Goal: Transaction & Acquisition: Purchase product/service

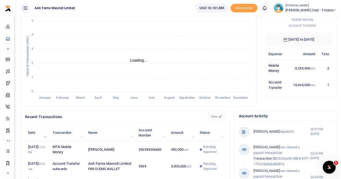
click at [317, 7] on small "[PERSON_NAME]" at bounding box center [311, 6] width 51 height 5
click at [310, 18] on link "Switch accounts" at bounding box center [298, 20] width 43 height 8
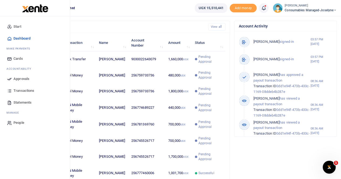
scroll to position [176, 0]
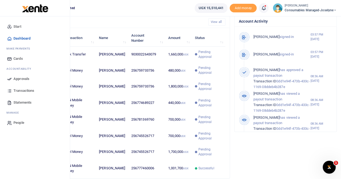
click at [23, 78] on span "Approvals" at bounding box center [21, 78] width 16 height 5
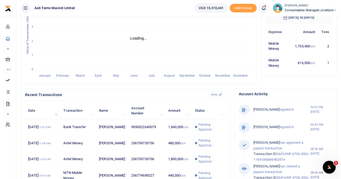
scroll to position [203, 0]
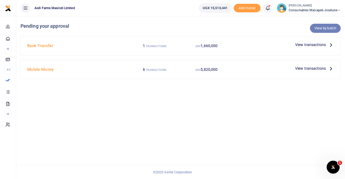
click at [324, 28] on link "View by batch" at bounding box center [325, 28] width 31 height 9
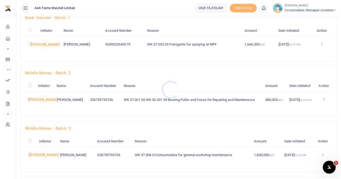
scroll to position [27, 0]
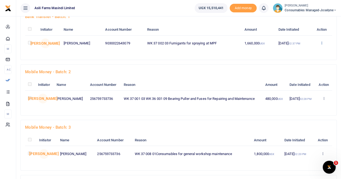
click at [323, 43] on icon at bounding box center [322, 43] width 4 height 4
click at [297, 75] on link "Details" at bounding box center [302, 76] width 43 height 8
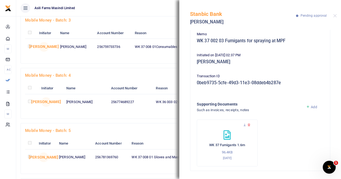
scroll to position [135, 0]
click at [244, 126] on icon at bounding box center [245, 126] width 4 height 4
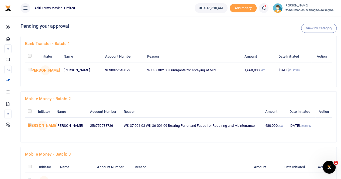
click at [323, 127] on icon at bounding box center [324, 126] width 4 height 4
click at [297, 163] on link "Details" at bounding box center [304, 164] width 43 height 8
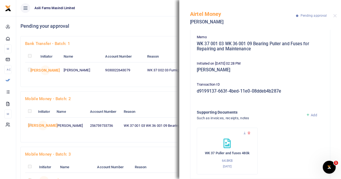
scroll to position [53, 0]
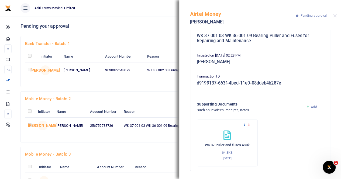
click at [243, 125] on icon at bounding box center [245, 126] width 4 height 4
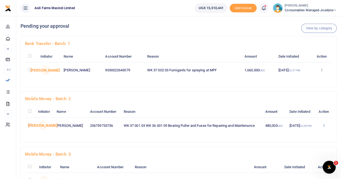
click at [323, 127] on icon at bounding box center [324, 126] width 4 height 4
click at [299, 162] on link "Details" at bounding box center [304, 164] width 43 height 8
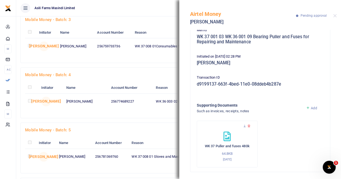
scroll to position [53, 0]
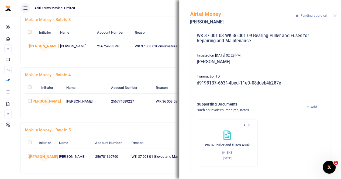
click at [243, 124] on icon at bounding box center [245, 126] width 4 height 4
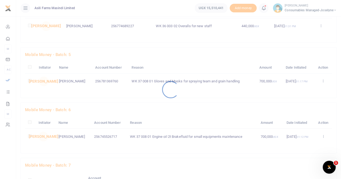
scroll to position [216, 0]
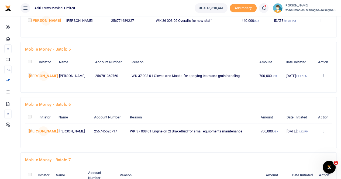
click at [323, 81] on div at bounding box center [170, 89] width 341 height 179
click at [324, 77] on icon at bounding box center [324, 76] width 4 height 4
click at [296, 112] on link "Details" at bounding box center [303, 109] width 43 height 8
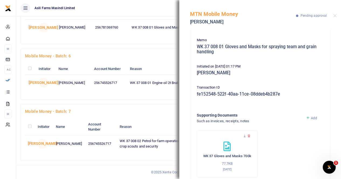
scroll to position [53, 0]
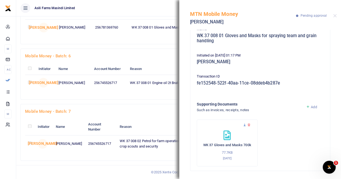
click at [244, 124] on icon at bounding box center [245, 126] width 4 height 4
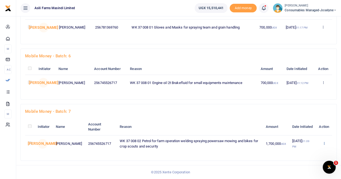
click at [324, 144] on icon at bounding box center [324, 144] width 4 height 4
click at [298, 136] on link "Details" at bounding box center [304, 135] width 43 height 8
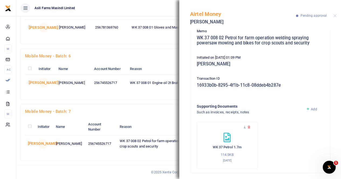
scroll to position [53, 0]
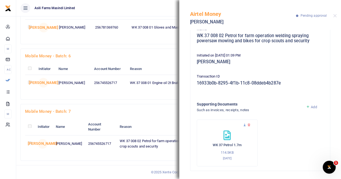
click at [244, 125] on icon at bounding box center [245, 126] width 4 height 4
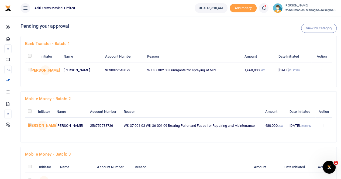
click at [323, 70] on icon at bounding box center [322, 70] width 4 height 4
click at [296, 104] on link "Details" at bounding box center [302, 103] width 43 height 8
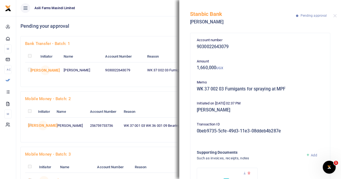
scroll to position [48, 0]
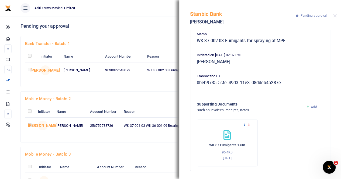
click at [244, 125] on icon at bounding box center [245, 126] width 4 height 4
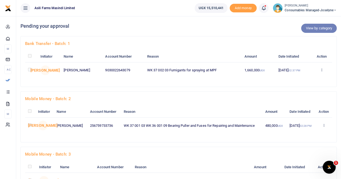
click at [314, 27] on link "View by category" at bounding box center [319, 28] width 36 height 9
click at [319, 28] on link "View by category" at bounding box center [319, 28] width 36 height 9
click at [312, 28] on link "View by category" at bounding box center [319, 28] width 36 height 9
click at [310, 27] on link "View by category" at bounding box center [319, 28] width 36 height 9
click at [315, 26] on link "View by category" at bounding box center [319, 28] width 36 height 9
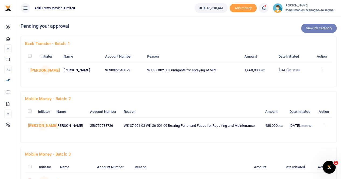
click at [318, 29] on link "View by category" at bounding box center [319, 28] width 36 height 9
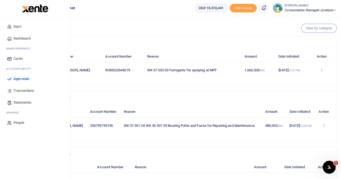
click at [20, 80] on span "Approvals" at bounding box center [21, 78] width 16 height 5
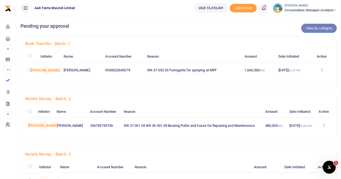
click at [320, 28] on link "View by category" at bounding box center [319, 28] width 36 height 9
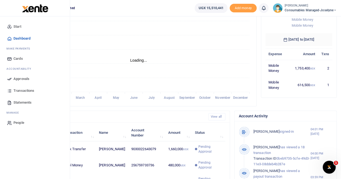
scroll to position [76, 63]
click at [25, 76] on link "Approvals" at bounding box center [34, 79] width 61 height 12
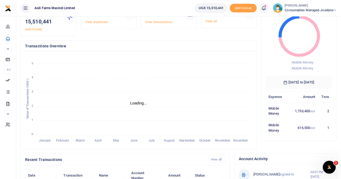
scroll to position [27, 0]
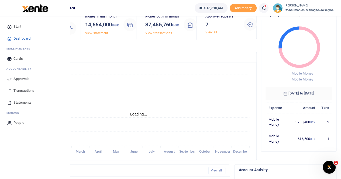
click at [20, 80] on span "Approvals" at bounding box center [21, 78] width 16 height 5
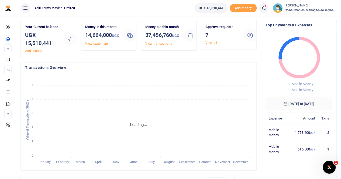
scroll to position [0, 0]
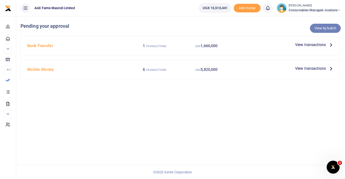
click at [329, 28] on link "View by batch" at bounding box center [325, 28] width 31 height 9
click at [326, 27] on link "View by batch" at bounding box center [325, 28] width 31 height 9
click at [320, 46] on span "View transactions" at bounding box center [310, 45] width 31 height 6
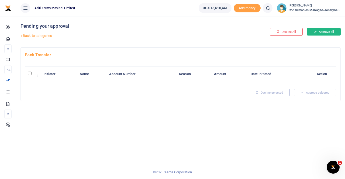
click at [321, 31] on button "Approve all" at bounding box center [324, 32] width 34 height 8
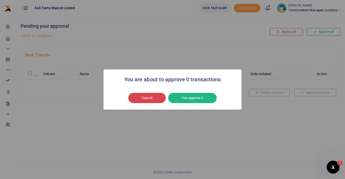
click at [133, 98] on button "Cancel" at bounding box center [146, 98] width 37 height 10
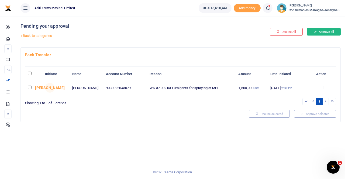
click at [326, 29] on button "Approve all" at bounding box center [324, 32] width 34 height 8
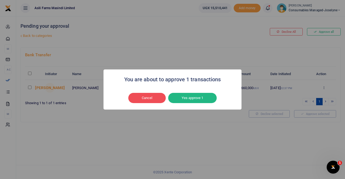
click at [189, 96] on button "Yes approve 1" at bounding box center [192, 98] width 49 height 10
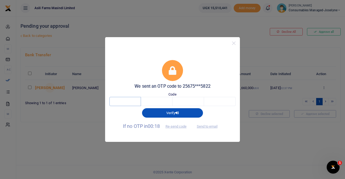
click at [125, 97] on input "text" at bounding box center [126, 101] width 32 height 9
type input "2"
type input "6"
type input "4"
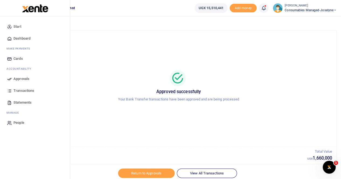
click at [23, 78] on span "Approvals" at bounding box center [21, 78] width 16 height 5
click at [15, 78] on span "Approvals" at bounding box center [21, 78] width 16 height 5
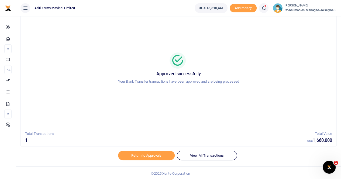
scroll to position [19, 0]
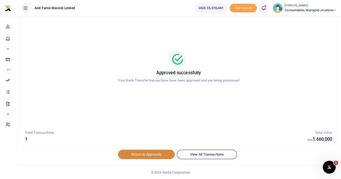
click at [138, 153] on link "Return to Approvals" at bounding box center [146, 154] width 57 height 9
click at [149, 156] on link "Return to Approvals" at bounding box center [146, 154] width 57 height 9
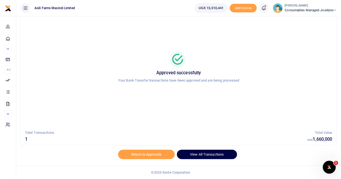
click at [204, 152] on link "View All Transactions" at bounding box center [207, 154] width 60 height 9
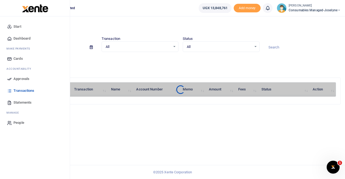
click at [23, 77] on span "Approvals" at bounding box center [21, 78] width 16 height 5
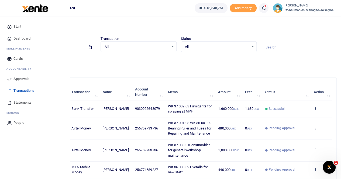
click at [20, 77] on span "Approvals" at bounding box center [21, 78] width 16 height 5
click at [15, 78] on span "Approvals" at bounding box center [21, 78] width 16 height 5
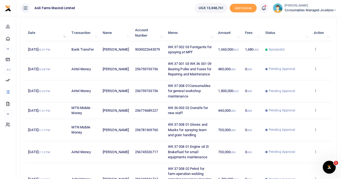
scroll to position [108, 0]
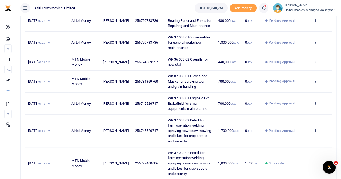
click at [307, 10] on span "Consumables managed-Joselyne" at bounding box center [311, 10] width 52 height 5
click at [312, 19] on link "Switch accounts" at bounding box center [316, 20] width 43 height 8
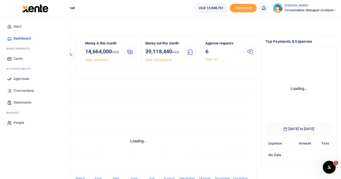
click at [18, 80] on span "Approvals" at bounding box center [21, 78] width 16 height 5
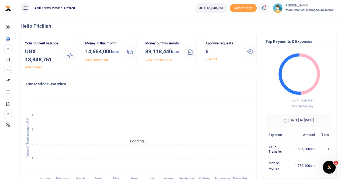
scroll to position [4, 4]
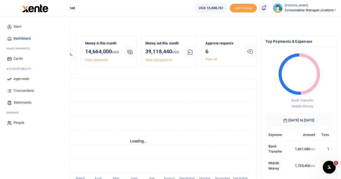
click at [19, 78] on span "Approvals" at bounding box center [21, 78] width 16 height 5
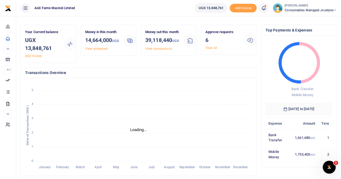
scroll to position [0, 0]
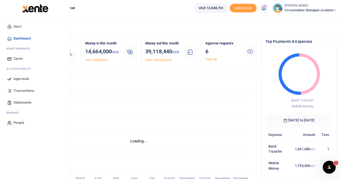
click at [15, 78] on span "Approvals" at bounding box center [21, 78] width 16 height 5
click at [23, 80] on span "Approvals" at bounding box center [21, 78] width 16 height 5
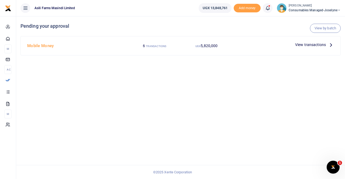
click at [326, 16] on span "View transactions" at bounding box center [310, 45] width 31 height 6
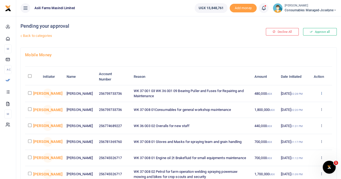
click at [320, 93] on icon at bounding box center [322, 93] width 4 height 4
click at [295, 125] on link "Details" at bounding box center [301, 126] width 43 height 8
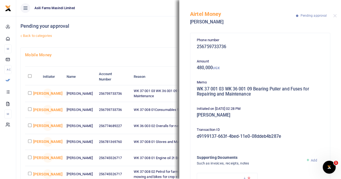
scroll to position [53, 0]
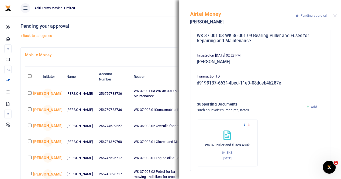
click at [245, 124] on icon at bounding box center [245, 126] width 4 height 4
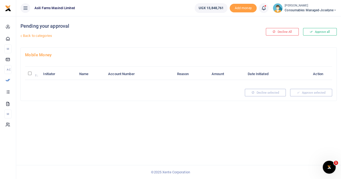
scroll to position [27, 0]
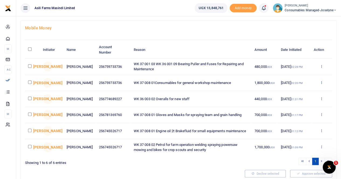
click at [322, 81] on icon at bounding box center [322, 83] width 4 height 4
click at [295, 114] on link "Details" at bounding box center [301, 116] width 43 height 8
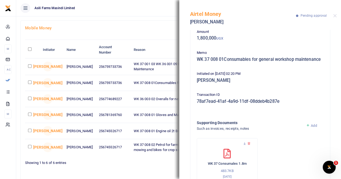
scroll to position [53, 0]
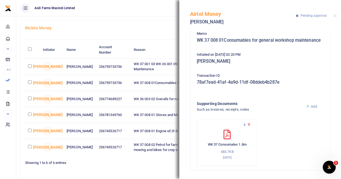
click at [244, 124] on icon at bounding box center [245, 125] width 4 height 4
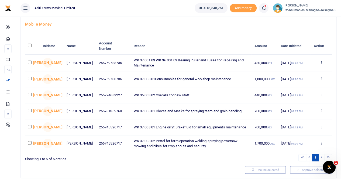
scroll to position [50, 0]
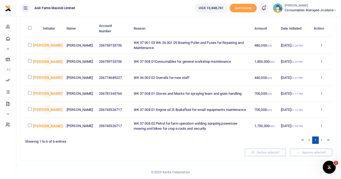
click at [321, 126] on icon at bounding box center [322, 126] width 4 height 4
click at [299, 160] on link "Details" at bounding box center [301, 162] width 43 height 8
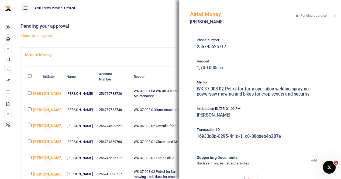
scroll to position [53, 0]
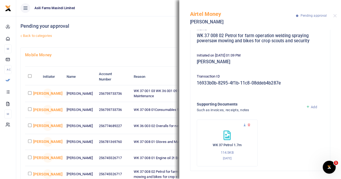
click at [244, 125] on icon at bounding box center [245, 126] width 4 height 4
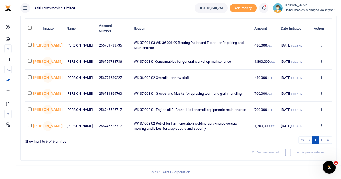
scroll to position [50, 0]
click at [322, 93] on icon at bounding box center [322, 93] width 4 height 4
click at [295, 126] on link "Details" at bounding box center [301, 128] width 43 height 8
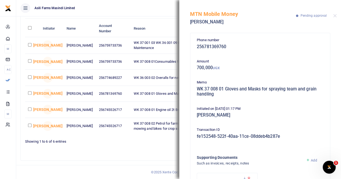
scroll to position [53, 0]
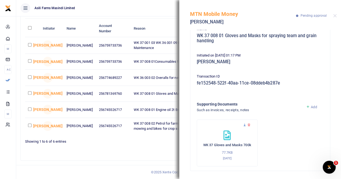
click at [244, 125] on icon at bounding box center [245, 126] width 4 height 4
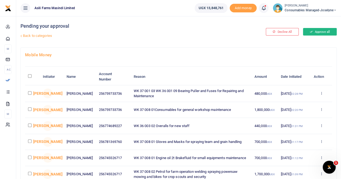
click at [314, 30] on button "Approve all" at bounding box center [320, 32] width 34 height 8
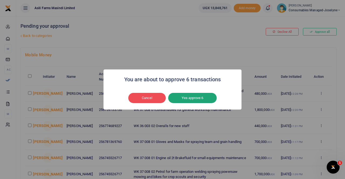
click at [189, 99] on button "Yes approve 6" at bounding box center [192, 98] width 49 height 10
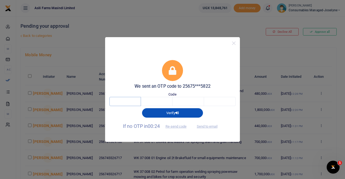
click at [131, 102] on input "text" at bounding box center [126, 101] width 32 height 9
type input "5"
type input "2"
type input "4"
type input "8"
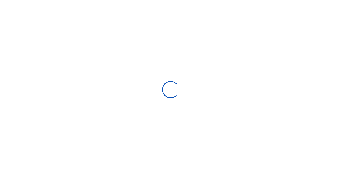
scroll to position [4, 4]
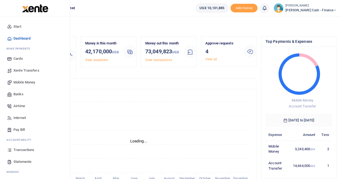
click at [22, 81] on span "Mobile Money" at bounding box center [24, 82] width 22 height 5
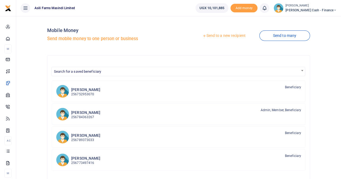
click at [217, 35] on link "Send to a new recipient" at bounding box center [224, 36] width 70 height 10
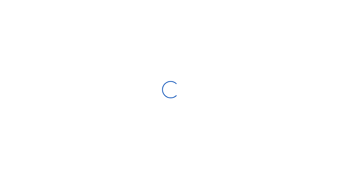
select select
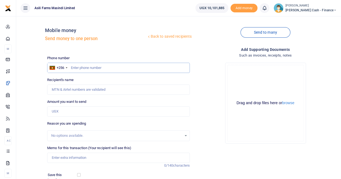
click at [77, 67] on input "text" at bounding box center [118, 68] width 143 height 10
paste input "256773497416"
type input "256773497416"
type input "Winfred Nyakato"
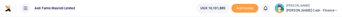
type input "256773497416"
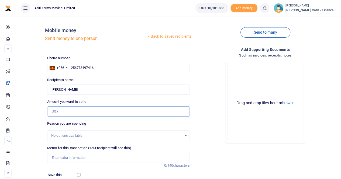
click at [63, 111] on input "Amount you want to send" at bounding box center [118, 112] width 143 height 10
paste input "300,000"
type input "300,000"
click at [64, 156] on input "Memo for this transaction (Your recipient will see this)" at bounding box center [118, 158] width 143 height 10
drag, startPoint x: 82, startPoint y: 89, endPoint x: 48, endPoint y: 89, distance: 34.3
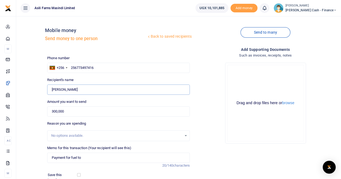
click at [48, 89] on input "Found" at bounding box center [118, 90] width 143 height 10
click at [94, 157] on input "Payment for fuel to" at bounding box center [118, 158] width 143 height 10
paste input "Winfred Nyakato"
type input "Payment for fuel to Winfred Nyakato"
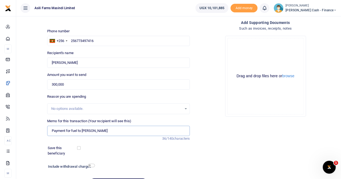
scroll to position [54, 0]
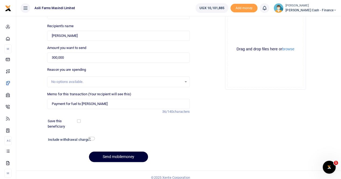
click at [110, 159] on button "Send mobilemoney" at bounding box center [118, 157] width 59 height 11
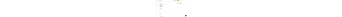
scroll to position [0, 0]
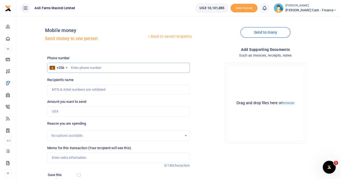
click at [73, 16] on input "text" at bounding box center [118, 68] width 143 height 10
type input "V"
click at [87, 16] on input "V" at bounding box center [118, 68] width 143 height 10
type input "V"
drag, startPoint x: 84, startPoint y: 67, endPoint x: 85, endPoint y: 57, distance: 10.6
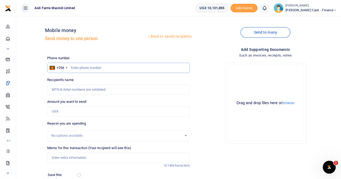
click at [83, 16] on input "text" at bounding box center [118, 68] width 143 height 10
click at [84, 16] on input "text" at bounding box center [118, 68] width 143 height 10
click at [78, 16] on input "text" at bounding box center [118, 68] width 143 height 10
paste input "256782446069"
type input "256782446069"
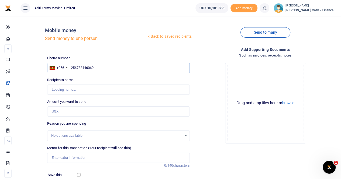
type input "Ruth Nabejja"
type input "256782446069"
click at [56, 16] on input "Amount you want to send" at bounding box center [118, 112] width 143 height 10
paste input "500,000"
type input "500,000"
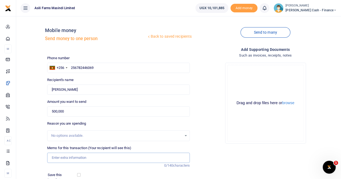
click at [60, 16] on input "Memo for this transaction (Your recipient will see this)" at bounding box center [118, 158] width 143 height 10
click at [92, 16] on input "Payment for fuel to Ruth nabejja" at bounding box center [118, 158] width 143 height 10
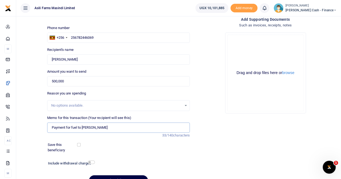
scroll to position [59, 0]
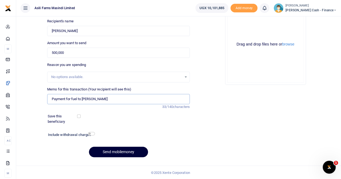
type input "Payment for fuel to Ruth Nabejja"
drag, startPoint x: 110, startPoint y: 151, endPoint x: 117, endPoint y: 146, distance: 8.9
click at [110, 16] on button "Send mobilemoney" at bounding box center [118, 152] width 59 height 11
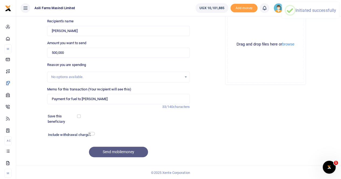
scroll to position [0, 0]
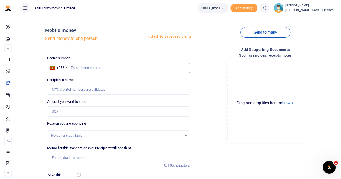
click at [72, 66] on input "text" at bounding box center [118, 68] width 143 height 10
paste input "256784363267"
type input "256784363267"
type input "[PERSON_NAME]"
click at [58, 112] on input "Amount you want to send" at bounding box center [118, 112] width 143 height 10
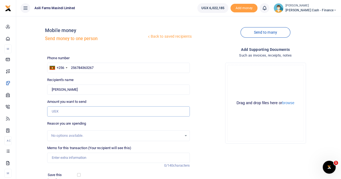
paste input "600000"
type input "600,000"
click at [61, 158] on input "Memo for this transaction (Your recipient will see this)" at bounding box center [118, 158] width 143 height 10
drag, startPoint x: 79, startPoint y: 89, endPoint x: 48, endPoint y: 91, distance: 31.1
click at [48, 91] on input "Found" at bounding box center [118, 90] width 143 height 10
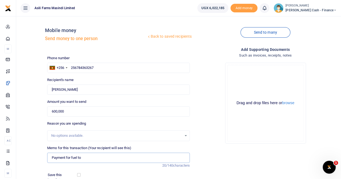
click at [87, 158] on input "Payment for fuel to" at bounding box center [118, 158] width 143 height 10
paste input "Dickson Kakuru"
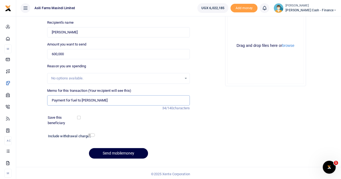
scroll to position [59, 0]
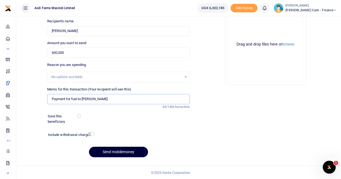
type input "Payment for fuel to Dickson Kakuru"
click at [111, 151] on button "Send mobilemoney" at bounding box center [118, 152] width 59 height 11
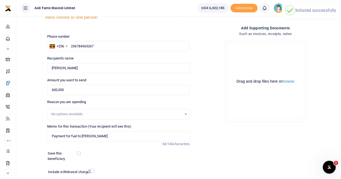
scroll to position [0, 0]
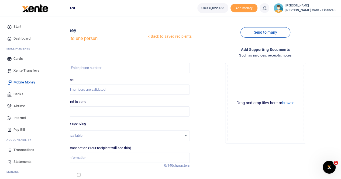
click at [23, 149] on span "Transactions" at bounding box center [23, 150] width 21 height 5
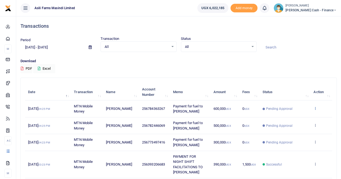
click at [317, 107] on icon at bounding box center [316, 109] width 4 height 4
click at [298, 118] on link "View details" at bounding box center [296, 118] width 43 height 8
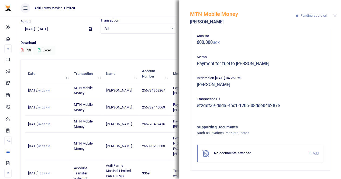
scroll to position [27, 0]
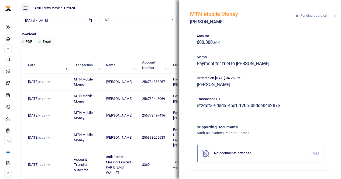
click at [313, 153] on span "Add" at bounding box center [316, 154] width 6 height 4
click at [313, 152] on span "Add" at bounding box center [316, 154] width 6 height 4
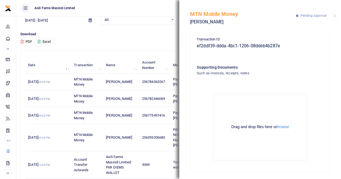
scroll to position [86, 0]
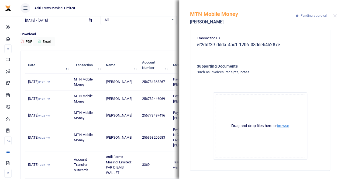
click at [280, 125] on button "browse" at bounding box center [283, 126] width 12 height 4
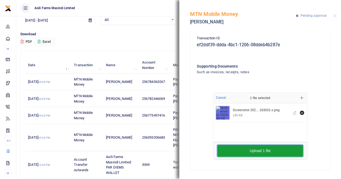
click at [251, 151] on button "Upload 1 file" at bounding box center [260, 151] width 86 height 12
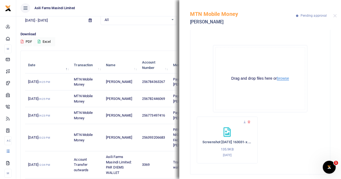
scroll to position [137, 0]
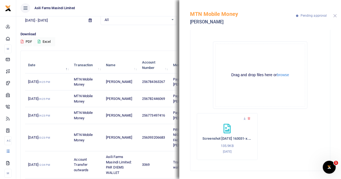
click at [334, 15] on button "Close" at bounding box center [335, 16] width 4 height 4
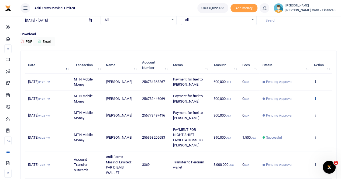
click at [316, 97] on icon at bounding box center [316, 99] width 4 height 4
click at [297, 107] on link "View details" at bounding box center [296, 108] width 43 height 8
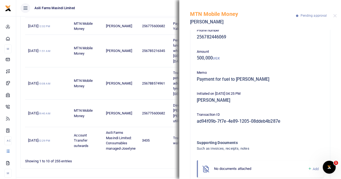
scroll to position [25, 0]
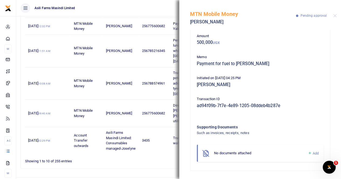
click at [313, 153] on span "Add" at bounding box center [316, 154] width 6 height 4
click at [313, 152] on span "Add" at bounding box center [316, 154] width 6 height 4
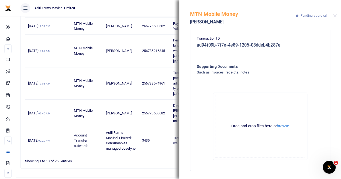
scroll to position [86, 0]
click at [281, 127] on button "browse" at bounding box center [283, 126] width 12 height 4
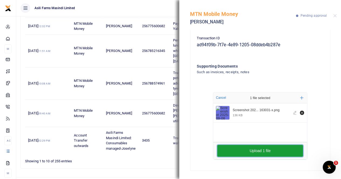
click at [268, 150] on button "Upload 1 file" at bounding box center [260, 151] width 86 height 12
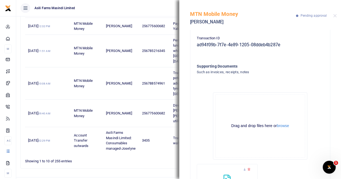
click at [333, 15] on div "MTN Mobile Money Ruth Nabejja Pending approval" at bounding box center [260, 15] width 162 height 30
click at [335, 14] on button "Close" at bounding box center [335, 16] width 4 height 4
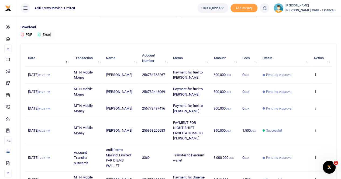
scroll to position [26, 0]
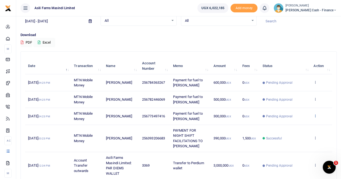
click at [316, 116] on icon at bounding box center [316, 116] width 4 height 4
click at [297, 125] on link "View details" at bounding box center [296, 125] width 43 height 8
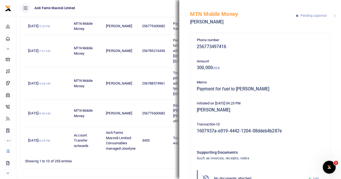
scroll to position [25, 0]
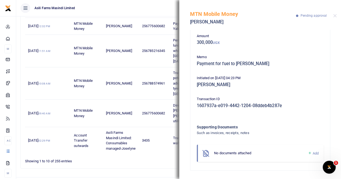
click at [313, 153] on span "Add" at bounding box center [316, 154] width 6 height 4
click at [308, 152] on link "Add" at bounding box center [313, 154] width 11 height 6
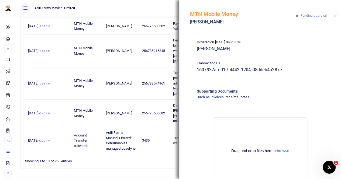
scroll to position [86, 0]
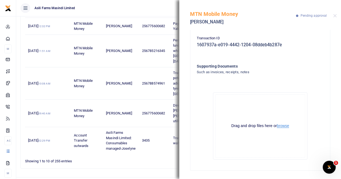
click at [280, 127] on button "browse" at bounding box center [283, 126] width 12 height 4
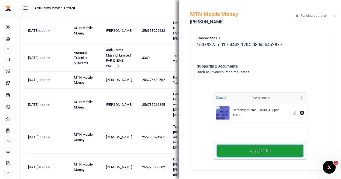
click at [244, 150] on button "Upload 1 file" at bounding box center [260, 151] width 86 height 12
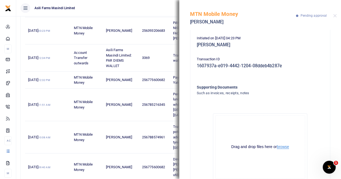
scroll to position [56, 0]
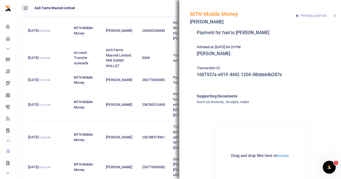
click at [336, 15] on button "Close" at bounding box center [335, 16] width 4 height 4
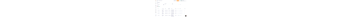
scroll to position [0, 0]
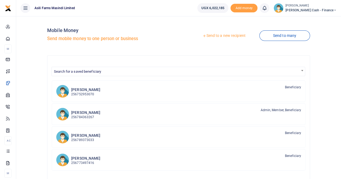
click at [223, 33] on link "Send to a new recipient" at bounding box center [224, 36] width 70 height 10
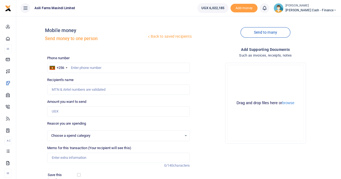
click at [82, 67] on div at bounding box center [170, 89] width 341 height 179
click at [82, 67] on input "text" at bounding box center [118, 68] width 143 height 10
select select
paste input "0782385544"
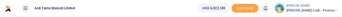
type input "0782385544"
type input "Oyella Patience"
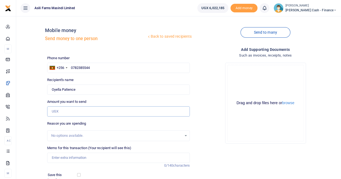
click at [64, 110] on input "Amount you want to send" at bounding box center [118, 112] width 143 height 10
paste input "355,500"
type input "355,500"
drag, startPoint x: 64, startPoint y: 158, endPoint x: 67, endPoint y: 157, distance: 3.1
click at [65, 157] on input "Memo for this transaction (Your recipient will see this)" at bounding box center [118, 158] width 143 height 10
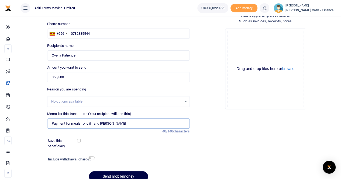
scroll to position [59, 0]
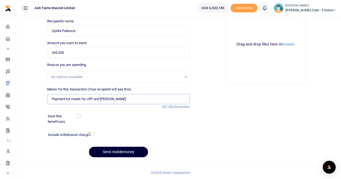
type input "Payment for meals for cliff and Benjamin"
click at [117, 152] on button "Send mobilemoney" at bounding box center [118, 152] width 59 height 11
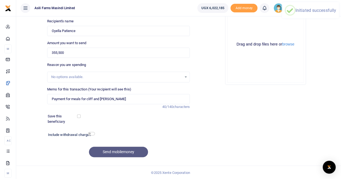
scroll to position [0, 0]
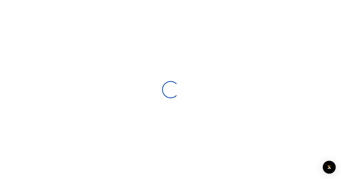
select select
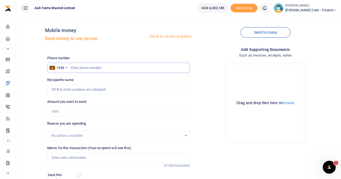
click at [80, 66] on input "text" at bounding box center [118, 68] width 143 height 10
paste input "0778760475"
type input "0778760475"
type input "Eddy Weraga"
type input "0778760475"
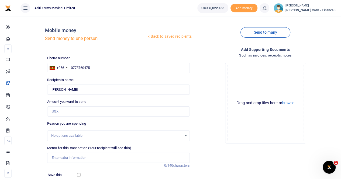
click at [69, 135] on div "No options available." at bounding box center [116, 135] width 131 height 5
click at [59, 156] on input "Memo for this transaction (Your recipient will see this)" at bounding box center [118, 158] width 143 height 10
click at [65, 158] on input "Perdium for Eddy" at bounding box center [118, 158] width 143 height 10
click at [52, 158] on input "Perdium and accomodation for Eddy" at bounding box center [118, 158] width 143 height 10
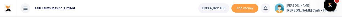
type input "Payment for Perdium and accommodation for Eddy"
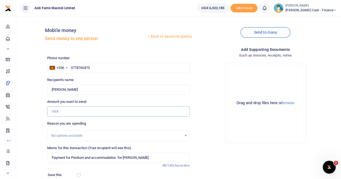
click at [58, 112] on input "Amount you want to send" at bounding box center [118, 112] width 143 height 10
paste input "120,000"
type input "120,000"
click at [106, 157] on input "Payment for Perdium and accommodation for Eddy" at bounding box center [118, 158] width 143 height 10
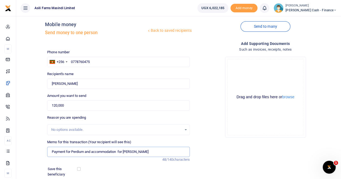
scroll to position [5, 0]
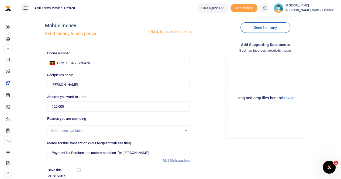
click at [293, 98] on button "browse" at bounding box center [288, 98] width 12 height 4
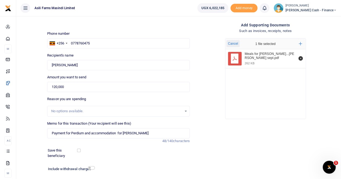
scroll to position [59, 0]
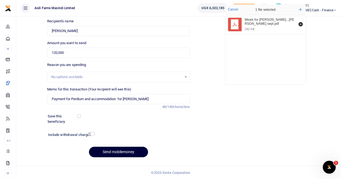
click at [119, 152] on button "Send mobilemoney" at bounding box center [118, 152] width 59 height 11
click at [102, 37] on div "Phone number +256 Uganda +256 0778760475 Phone is required. Recipient's name Fo…" at bounding box center [118, 79] width 147 height 165
click at [77, 30] on input "Found" at bounding box center [118, 31] width 143 height 10
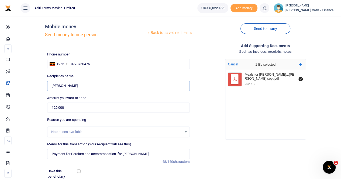
scroll to position [0, 0]
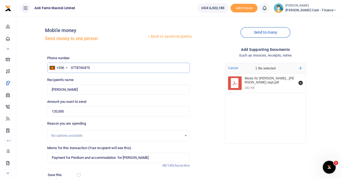
click at [93, 67] on input "0778760475" at bounding box center [118, 68] width 143 height 10
click at [71, 68] on input "0778760475" at bounding box center [118, 68] width 143 height 10
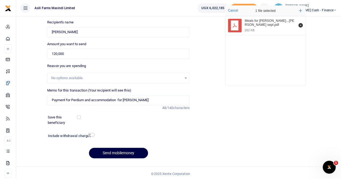
scroll to position [59, 0]
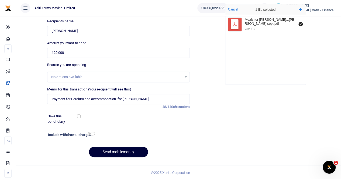
type input "0778760475"
click at [106, 151] on button "Send mobilemoney" at bounding box center [118, 152] width 59 height 11
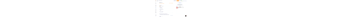
scroll to position [0, 0]
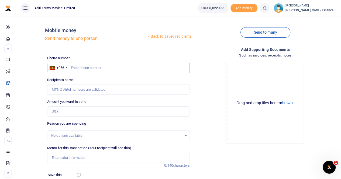
click at [74, 16] on input "text" at bounding box center [118, 68] width 143 height 10
paste input "779026509"
type input "779026509"
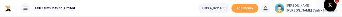
type input "[PERSON_NAME]"
type input "779026509"
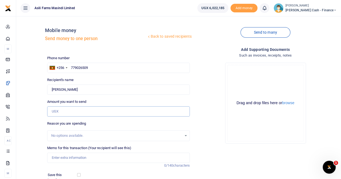
click at [56, 16] on input "Amount you want to send" at bounding box center [118, 112] width 143 height 10
paste input "60,000"
type input "60,000"
click at [61, 16] on input "Memo for this transaction (Your recipient will see this)" at bounding box center [118, 158] width 143 height 10
drag, startPoint x: 153, startPoint y: 158, endPoint x: 95, endPoint y: 158, distance: 58.3
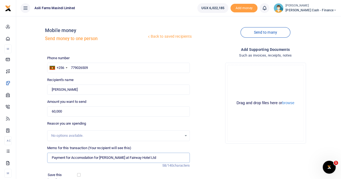
click at [95, 16] on input "Payment for Accomodation for [PERSON_NAME] at Fairway Hotel Ltd" at bounding box center [118, 158] width 143 height 10
click at [286, 16] on button "browse" at bounding box center [288, 103] width 12 height 4
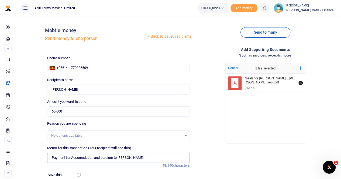
drag, startPoint x: 94, startPoint y: 157, endPoint x: 81, endPoint y: 157, distance: 13.5
click at [81, 16] on input "Payment for Accomodation and perdium to Godfrey" at bounding box center [118, 158] width 143 height 10
drag, startPoint x: 101, startPoint y: 157, endPoint x: 71, endPoint y: 157, distance: 29.1
click at [72, 16] on input "Payment for Accomodation and perdium to Godfrey" at bounding box center [118, 158] width 143 height 10
click at [106, 16] on input "Payment for perdium to Godfrey" at bounding box center [118, 158] width 143 height 10
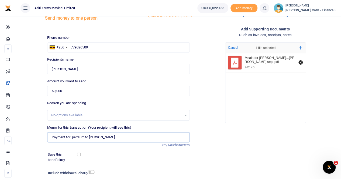
scroll to position [59, 0]
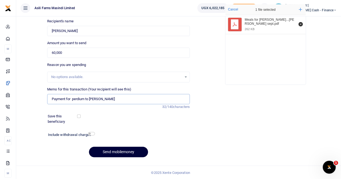
type input "Payment for perdium to Godfrey"
click at [106, 16] on button "Send mobilemoney" at bounding box center [118, 152] width 59 height 11
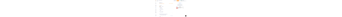
scroll to position [0, 0]
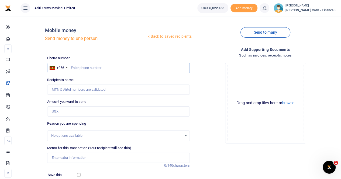
click at [75, 16] on input "text" at bounding box center [118, 68] width 143 height 10
paste input "0782041872"
type input "0782041872"
type input "[PERSON_NAME]"
type input "0782041872"
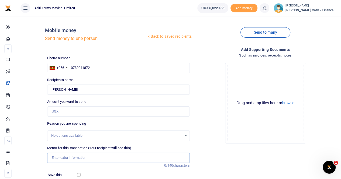
click at [60, 16] on input "Memo for this transaction (Your recipient will see this)" at bounding box center [118, 158] width 143 height 10
type input "Payment for perdium and accommodation to [GEOGRAPHIC_DATA]"
click at [292, 16] on button "browse" at bounding box center [288, 103] width 12 height 4
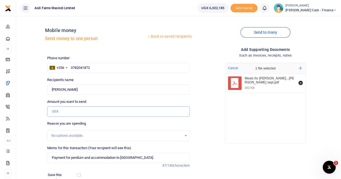
click at [65, 16] on input "Amount you want to send" at bounding box center [118, 112] width 143 height 10
paste input "60,000"
type input "60,000"
drag, startPoint x: 91, startPoint y: 158, endPoint x: 71, endPoint y: 158, distance: 19.2
click at [71, 16] on input "Payment for perdium and accommodation to [GEOGRAPHIC_DATA]" at bounding box center [118, 158] width 143 height 10
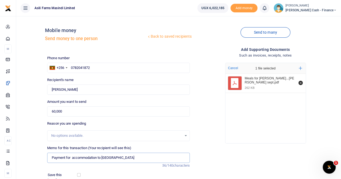
click at [122, 16] on input "Payment for accommodation to [GEOGRAPHIC_DATA]" at bounding box center [118, 158] width 143 height 10
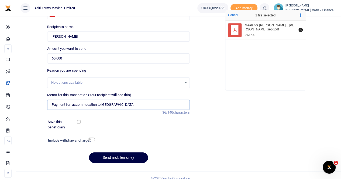
scroll to position [54, 0]
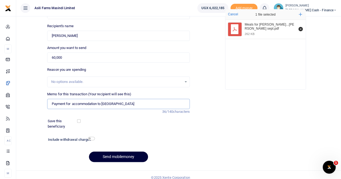
type input "Payment for accommodation to [GEOGRAPHIC_DATA]"
click at [107, 16] on button "Send mobilemoney" at bounding box center [118, 157] width 59 height 11
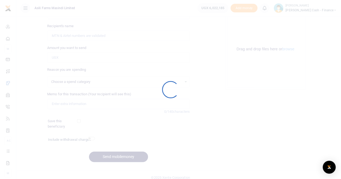
select select
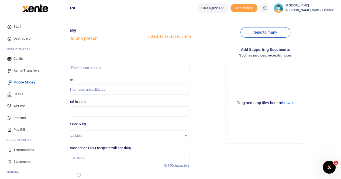
click at [22, 149] on span "Transactions" at bounding box center [23, 150] width 21 height 5
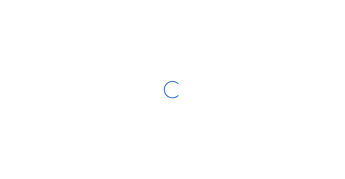
select select
type input "08/10/2025 - 09/08/2025"
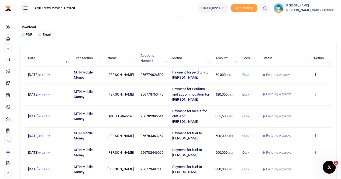
scroll to position [27, 0]
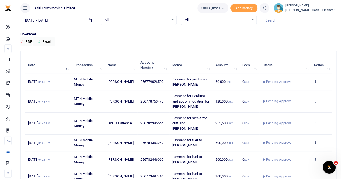
click at [315, 121] on icon at bounding box center [316, 123] width 4 height 4
click at [298, 129] on link "View details" at bounding box center [296, 130] width 43 height 8
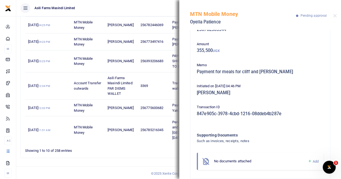
scroll to position [25, 0]
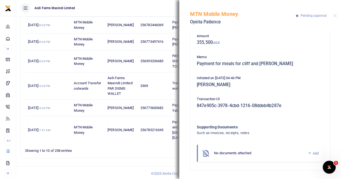
click at [313, 153] on span "Add" at bounding box center [316, 154] width 6 height 4
click at [308, 153] on link "Add" at bounding box center [313, 154] width 11 height 6
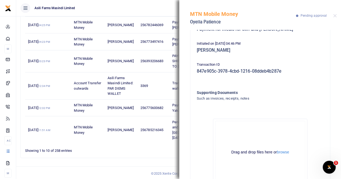
scroll to position [86, 0]
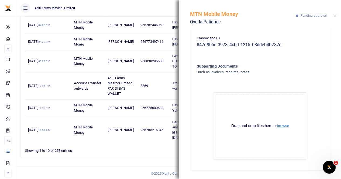
click at [280, 128] on button "browse" at bounding box center [283, 126] width 12 height 4
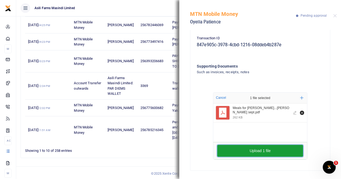
click at [245, 153] on button "Upload 1 file" at bounding box center [260, 151] width 86 height 12
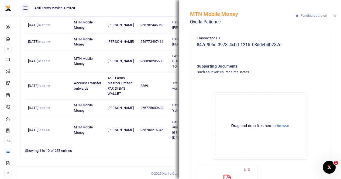
click at [334, 16] on button "Close" at bounding box center [335, 16] width 4 height 4
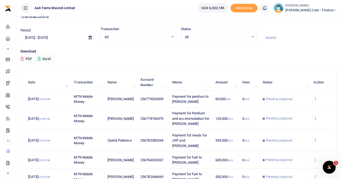
scroll to position [0, 0]
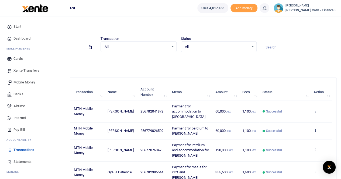
click at [21, 94] on span "Banks" at bounding box center [18, 94] width 10 height 5
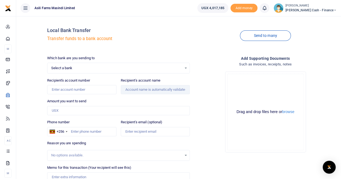
click at [60, 67] on span "Select a bank" at bounding box center [116, 68] width 131 height 5
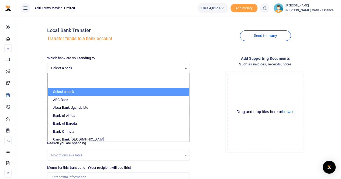
click at [67, 68] on span "Select a bank" at bounding box center [116, 68] width 131 height 5
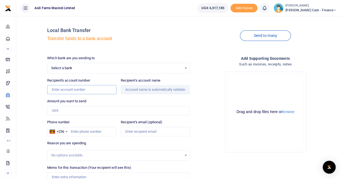
click at [60, 90] on input "Recipient's account number" at bounding box center [81, 89] width 69 height 9
click at [56, 109] on input "Amount you want to send" at bounding box center [118, 110] width 143 height 9
paste input "1373685656567"
type input "1,373,685,656,567"
drag, startPoint x: 92, startPoint y: 109, endPoint x: 33, endPoint y: 109, distance: 59.1
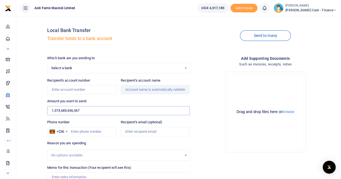
click at [33, 109] on div "Local Bank Transfer Transfer funds to a bank account Send to many Which bank ar…" at bounding box center [178, 116] width 321 height 192
click at [95, 44] on div "Local Bank Transfer Transfer funds to a bank account" at bounding box center [118, 35] width 143 height 31
click at [60, 88] on input "Recipient's account number" at bounding box center [81, 89] width 69 height 9
paste input "1373685656567"
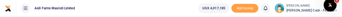
type input "1373685656567"
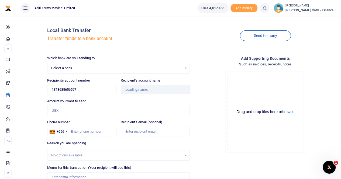
click at [66, 66] on span "Select a bank" at bounding box center [116, 68] width 131 height 5
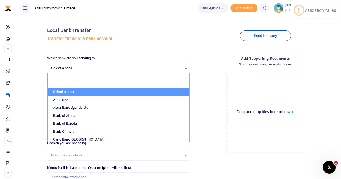
click at [68, 66] on span "Select a bank" at bounding box center [116, 68] width 131 height 5
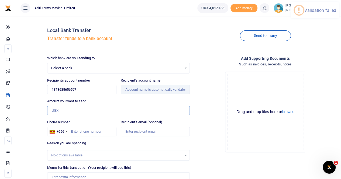
click at [64, 111] on input "Amount you want to send" at bounding box center [118, 110] width 143 height 9
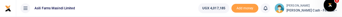
type input "2,000,000"
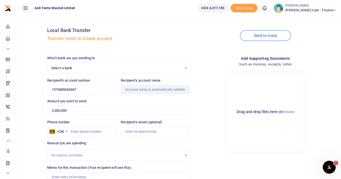
click at [64, 67] on span "Select a bank" at bounding box center [116, 68] width 131 height 5
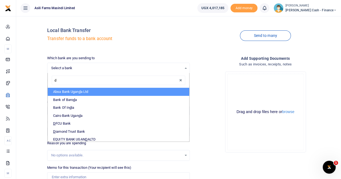
type input "df"
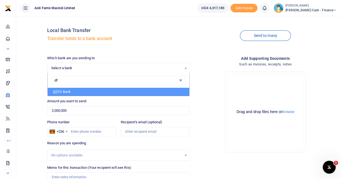
click at [71, 93] on li "DF CU Bank" at bounding box center [119, 92] width 142 height 8
select select "DFCU"
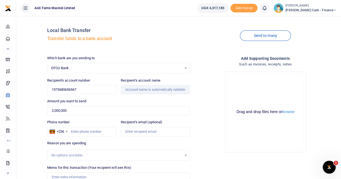
scroll to position [50, 0]
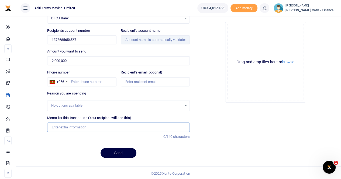
click at [69, 126] on input "Memo for this transaction (Your recipient will see this)" at bounding box center [118, 127] width 143 height 9
type input "Payment for generator repairs at MPF"
click at [288, 62] on button "browse" at bounding box center [288, 62] width 12 height 4
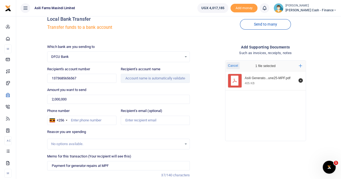
scroll to position [27, 0]
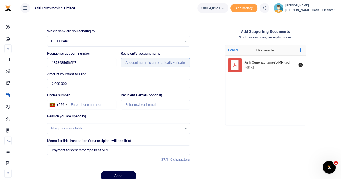
click at [134, 64] on input "Recipient's account name" at bounding box center [155, 62] width 69 height 9
click at [137, 63] on input "Recipient's account name" at bounding box center [155, 62] width 69 height 9
click at [137, 62] on input "Recipient's account name" at bounding box center [155, 62] width 69 height 9
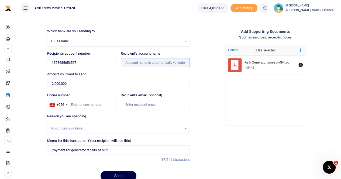
click at [137, 62] on input "Recipient's account name" at bounding box center [155, 62] width 69 height 9
click at [126, 63] on input "Recipient's account name" at bounding box center [155, 62] width 69 height 9
click at [97, 62] on input "1373685656567" at bounding box center [81, 62] width 69 height 9
click at [127, 63] on input "Recipient's account name" at bounding box center [155, 62] width 69 height 9
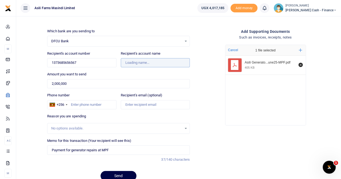
click at [130, 62] on input "Recipient's account name" at bounding box center [155, 62] width 69 height 9
click at [132, 62] on input "Recipient's account name" at bounding box center [155, 62] width 69 height 9
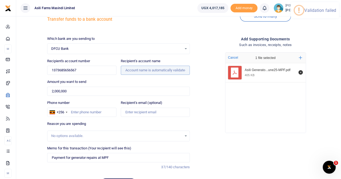
scroll to position [0, 0]
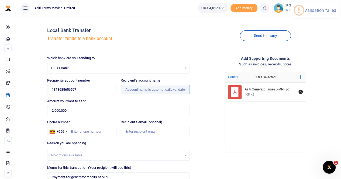
click at [134, 88] on input "Recipient's account name" at bounding box center [155, 89] width 69 height 9
click at [127, 91] on input "Recipient's account name" at bounding box center [155, 89] width 69 height 9
click at [127, 90] on input "Recipient's account name" at bounding box center [155, 89] width 69 height 9
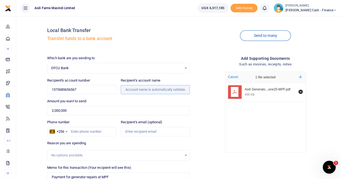
click at [140, 90] on input "Recipient's account name" at bounding box center [155, 89] width 69 height 9
click at [130, 88] on input "Recipient's account name" at bounding box center [155, 89] width 69 height 9
click at [93, 65] on div "DFCU Bank Select an option..." at bounding box center [118, 68] width 142 height 6
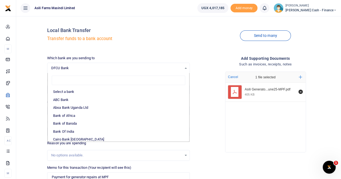
click at [96, 69] on span "DFCU Bank" at bounding box center [116, 68] width 131 height 5
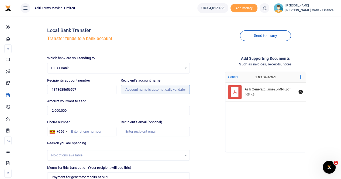
click at [134, 87] on input "Recipient's account name" at bounding box center [155, 89] width 69 height 9
click at [135, 89] on input "Recipient's account name" at bounding box center [155, 89] width 69 height 9
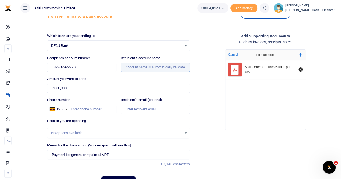
scroll to position [50, 0]
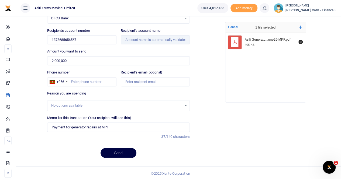
click at [226, 83] on div "Asili Generato...une25-MPF.pdf 405 KB" at bounding box center [265, 66] width 80 height 67
click at [133, 37] on input "Recipient's account name" at bounding box center [155, 39] width 69 height 9
click at [141, 39] on input "Recipient's account name" at bounding box center [155, 39] width 69 height 9
click at [141, 42] on input "Recipient's account name" at bounding box center [155, 39] width 69 height 9
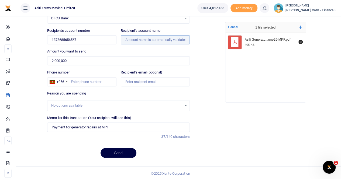
click at [140, 41] on input "Recipient's account name" at bounding box center [155, 39] width 69 height 9
click at [138, 40] on input "Recipient's account name" at bounding box center [155, 39] width 69 height 9
click at [127, 41] on input "Recipient's account name" at bounding box center [155, 39] width 69 height 9
click at [90, 40] on input "1373685656567" at bounding box center [81, 39] width 69 height 9
click at [131, 40] on input "Recipient's account name" at bounding box center [155, 39] width 69 height 9
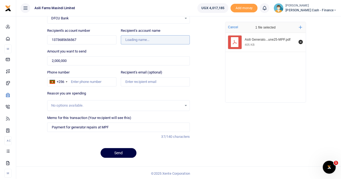
click at [150, 40] on input "Recipient's account name" at bounding box center [155, 39] width 69 height 9
click at [151, 36] on input "Recipient's account name" at bounding box center [155, 39] width 69 height 9
click at [156, 37] on input "Recipient's account name" at bounding box center [155, 39] width 69 height 9
drag, startPoint x: 159, startPoint y: 40, endPoint x: 161, endPoint y: 37, distance: 3.4
click at [160, 40] on input "Recipient's account name" at bounding box center [155, 39] width 69 height 9
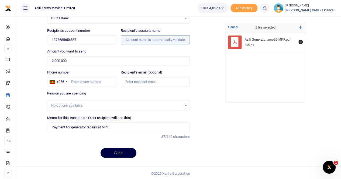
scroll to position [0, 0]
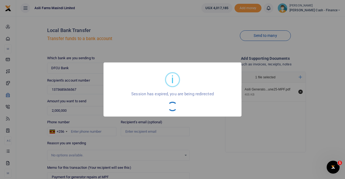
click at [244, 18] on div "i × Session has expired, you are being redirected OK No Cancel" at bounding box center [172, 89] width 345 height 179
click at [240, 63] on div "i × Session has expired, you are being redirected OK No Cancel" at bounding box center [173, 90] width 138 height 54
